Goal: Task Accomplishment & Management: Use online tool/utility

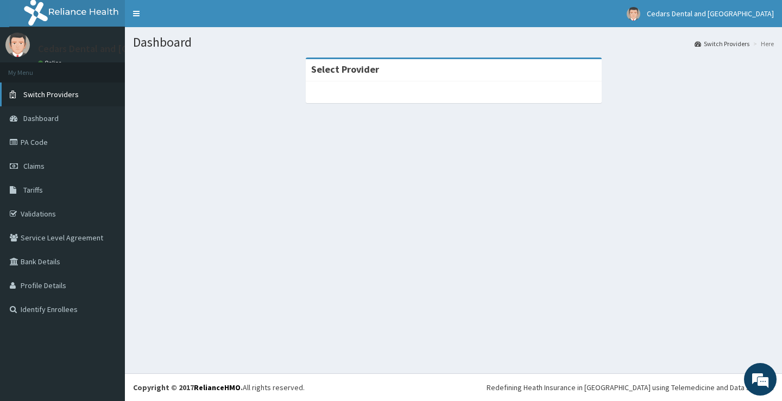
click at [46, 89] on link "Switch Providers" at bounding box center [62, 95] width 125 height 24
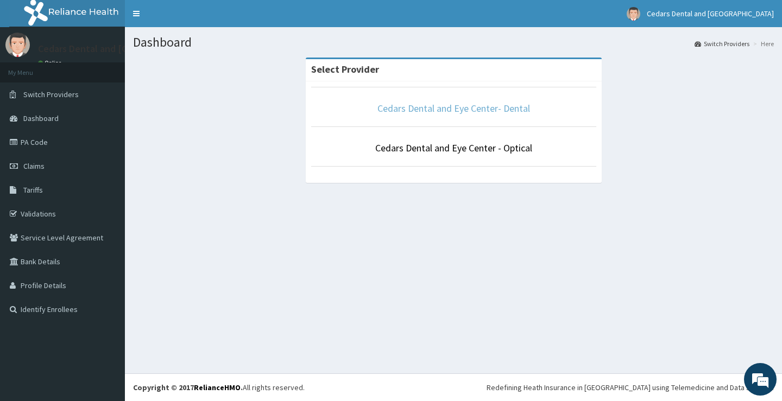
click at [469, 110] on link "Cedars Dental and Eye Center- Dental" at bounding box center [453, 108] width 153 height 12
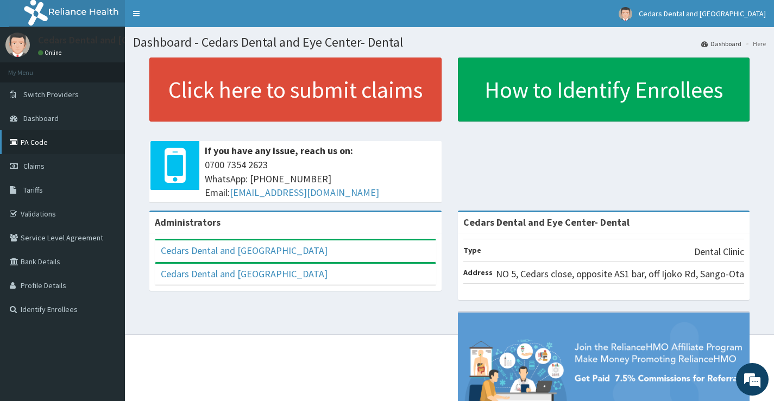
click at [35, 143] on link "PA Code" at bounding box center [62, 142] width 125 height 24
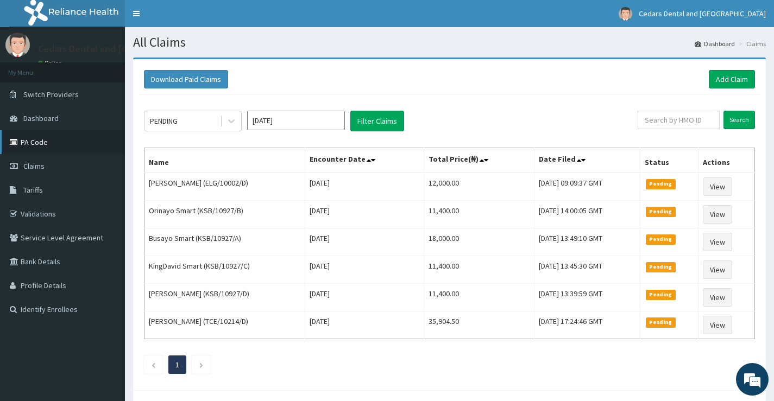
click at [37, 143] on link "PA Code" at bounding box center [62, 142] width 125 height 24
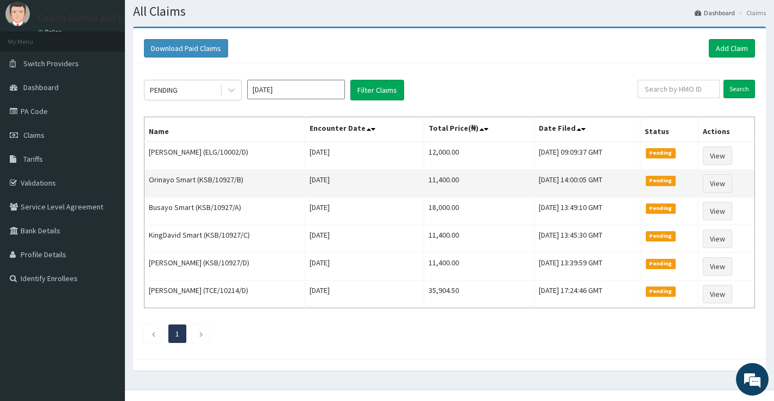
scroll to position [47, 0]
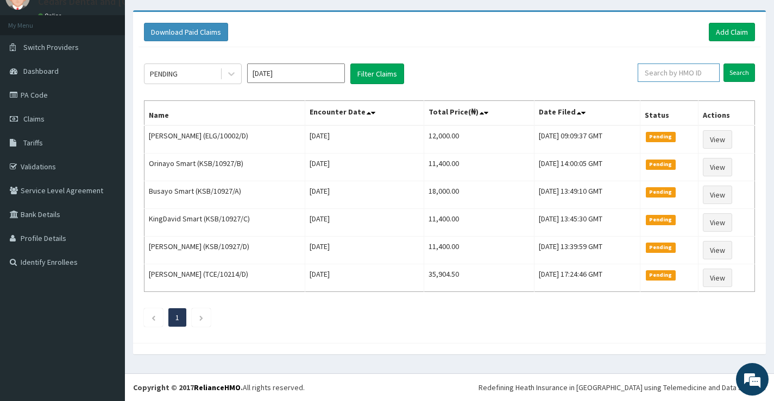
click at [662, 74] on input "text" at bounding box center [679, 73] width 82 height 18
type input "s"
type input "A"
type input "SFA/13457/A"
click at [738, 74] on input "Search" at bounding box center [739, 73] width 32 height 18
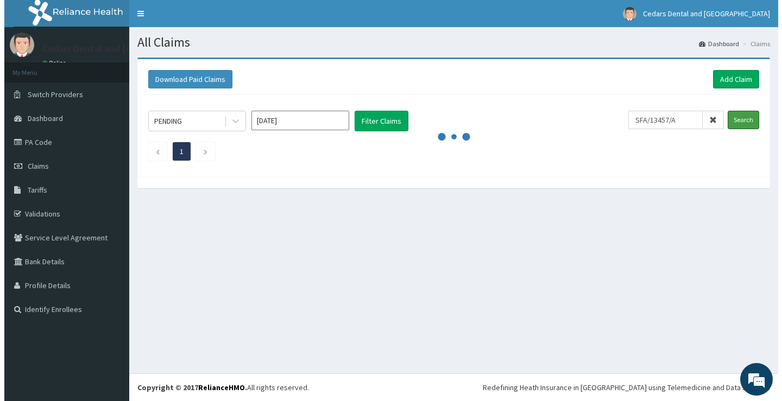
scroll to position [0, 0]
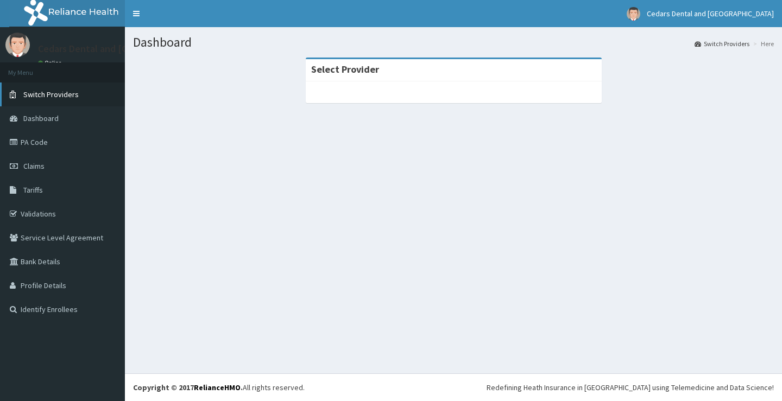
click at [27, 92] on span "Switch Providers" at bounding box center [50, 95] width 55 height 10
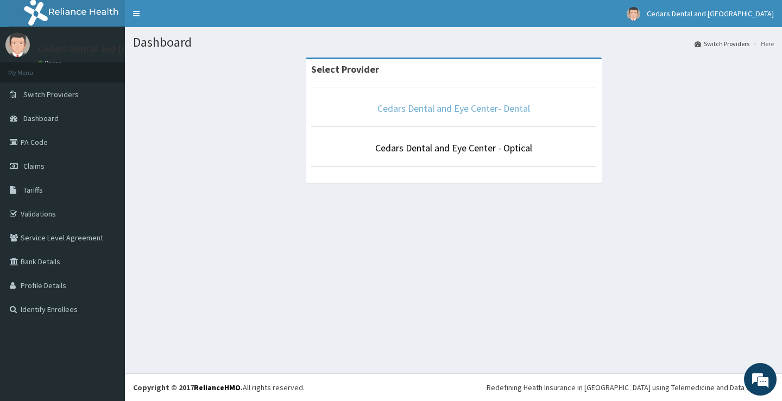
click at [426, 106] on link "Cedars Dental and Eye Center- Dental" at bounding box center [453, 108] width 153 height 12
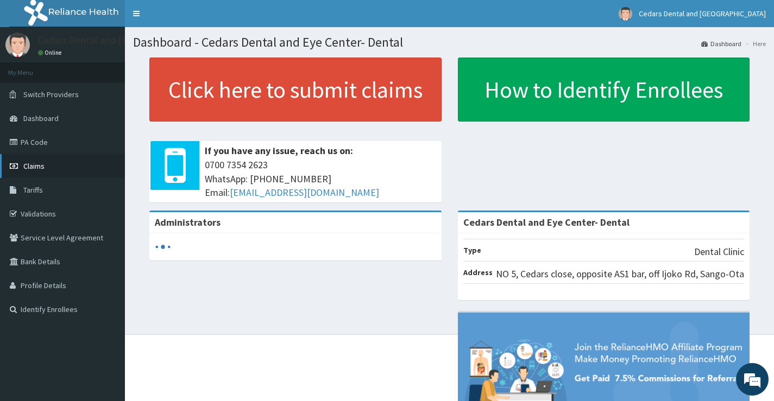
click at [33, 166] on span "Claims" at bounding box center [33, 166] width 21 height 10
